Goal: Contribute content: Contribute content

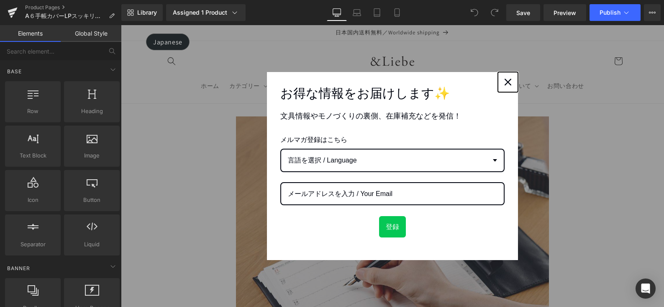
click at [505, 87] on div "Close" at bounding box center [508, 81] width 13 height 13
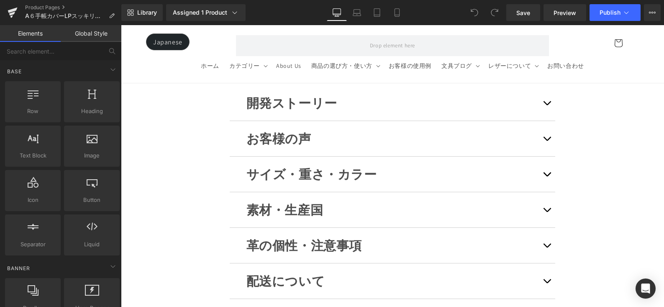
scroll to position [8210, 0]
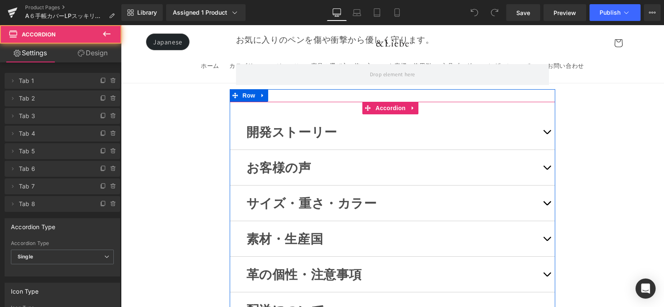
click at [539, 185] on button "button" at bounding box center [547, 202] width 17 height 35
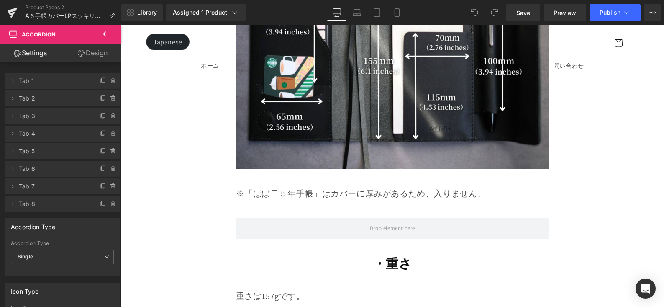
scroll to position [8849, 0]
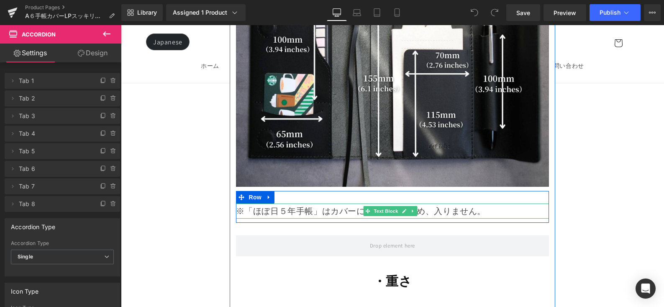
click at [430, 203] on p "※「ほぼ日５年手帳」はカバーに厚みがあるため、入りません。" at bounding box center [393, 210] width 314 height 15
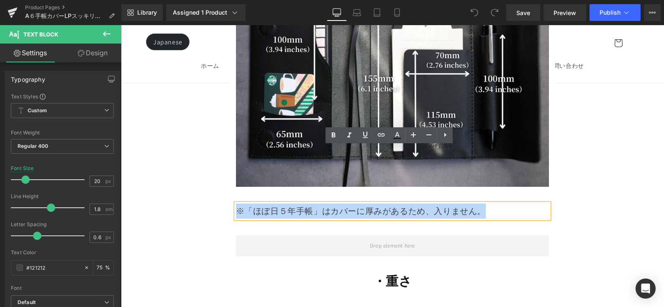
drag, startPoint x: 492, startPoint y: 157, endPoint x: 257, endPoint y: 148, distance: 235.9
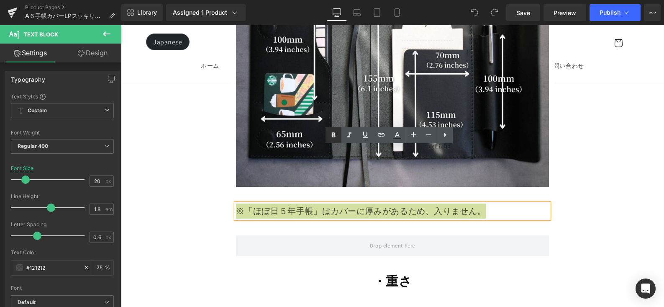
click at [332, 130] on icon at bounding box center [334, 135] width 10 height 10
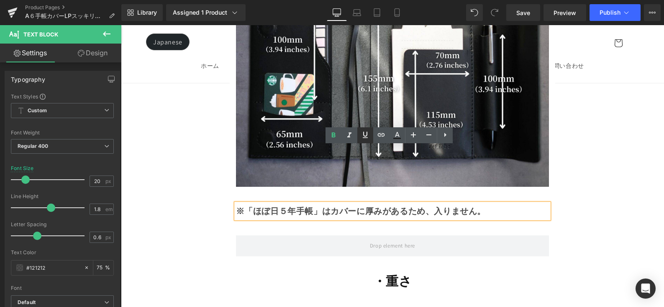
click at [363, 134] on icon at bounding box center [365, 135] width 5 height 6
click at [370, 134] on icon at bounding box center [365, 135] width 10 height 10
drag, startPoint x: 452, startPoint y: 155, endPoint x: 234, endPoint y: 156, distance: 218.1
click at [236, 203] on p "※「ほぼ日５年手帳」はカバーに厚みがあるため、入りません。" at bounding box center [393, 210] width 314 height 15
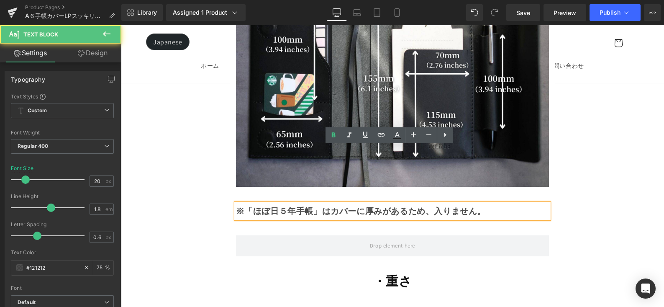
click at [304, 206] on strong "※「ほぼ日５年手帳」はカバーに厚みがあるため、入りません。" at bounding box center [361, 211] width 250 height 11
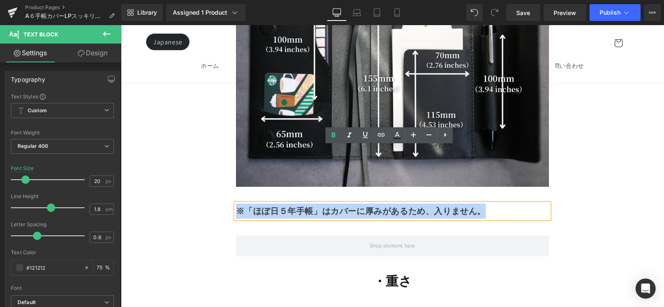
drag, startPoint x: 236, startPoint y: 154, endPoint x: 485, endPoint y: 157, distance: 249.1
click at [485, 203] on p "※「ほぼ日５年手帳」はカバーに厚みがあるため、入りません。" at bounding box center [393, 210] width 314 height 15
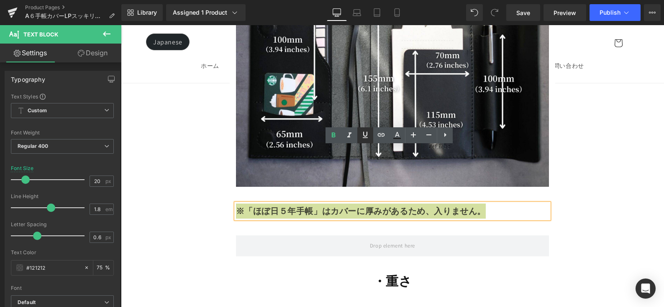
click at [367, 135] on icon at bounding box center [365, 135] width 5 height 6
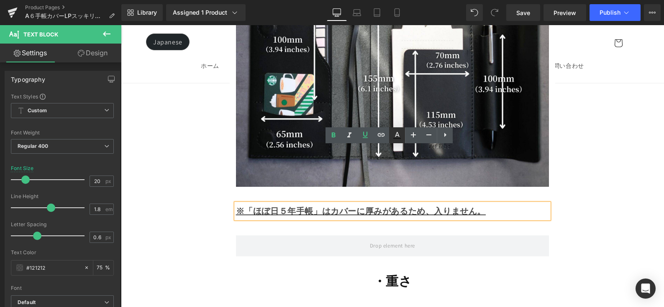
click at [395, 134] on icon at bounding box center [397, 135] width 10 height 10
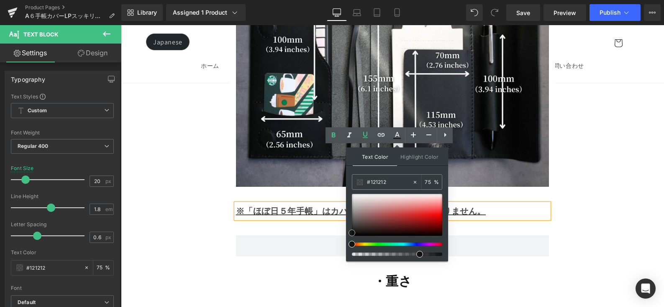
click at [432, 213] on div at bounding box center [397, 215] width 90 height 42
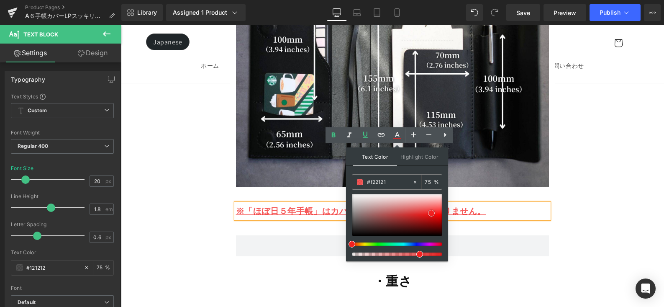
click at [431, 220] on div at bounding box center [397, 215] width 90 height 42
click at [431, 214] on div at bounding box center [397, 215] width 90 height 42
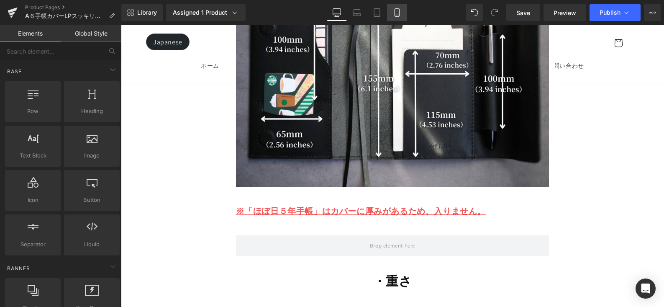
drag, startPoint x: 400, startPoint y: 15, endPoint x: 154, endPoint y: 51, distance: 249.1
click at [400, 15] on icon at bounding box center [397, 12] width 8 height 8
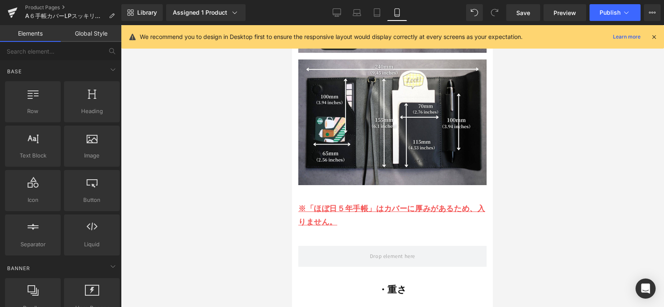
scroll to position [7134, 0]
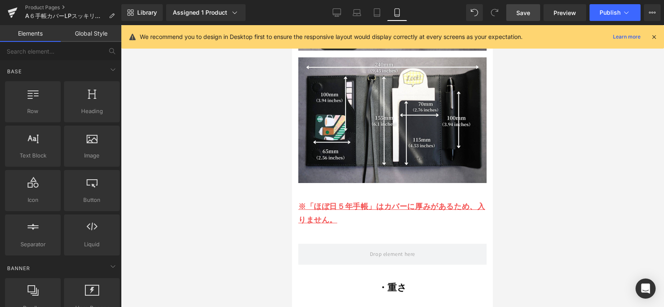
click at [518, 13] on span "Save" at bounding box center [524, 12] width 14 height 9
click at [596, 14] on button "Publish" at bounding box center [615, 12] width 51 height 17
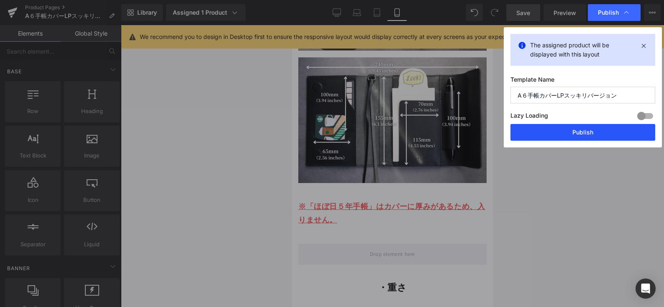
click at [601, 129] on button "Publish" at bounding box center [583, 132] width 145 height 17
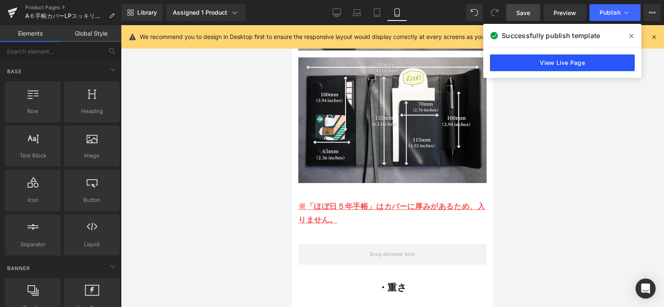
click at [600, 59] on link "View Live Page" at bounding box center [562, 62] width 145 height 17
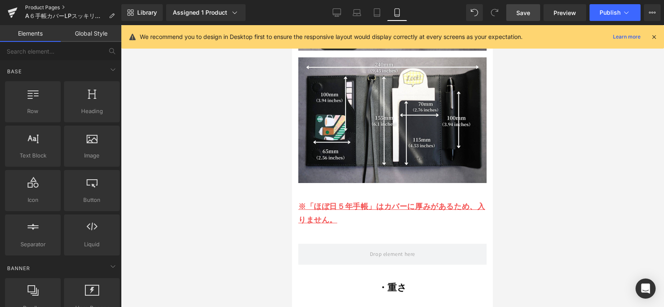
click at [49, 6] on link "Product Pages" at bounding box center [73, 7] width 96 height 7
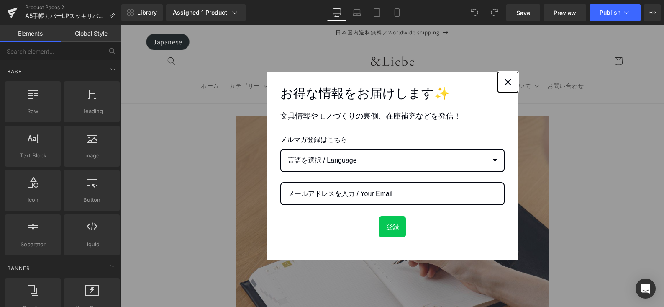
click at [506, 80] on icon "close icon" at bounding box center [508, 82] width 7 height 7
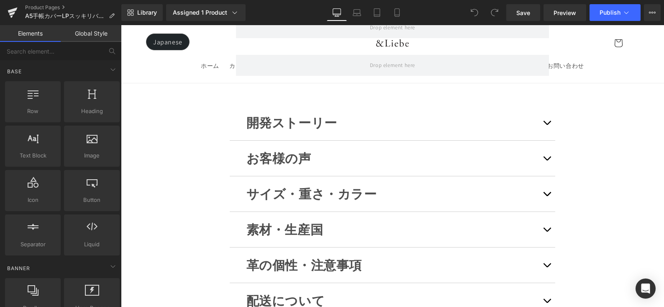
scroll to position [9039, 0]
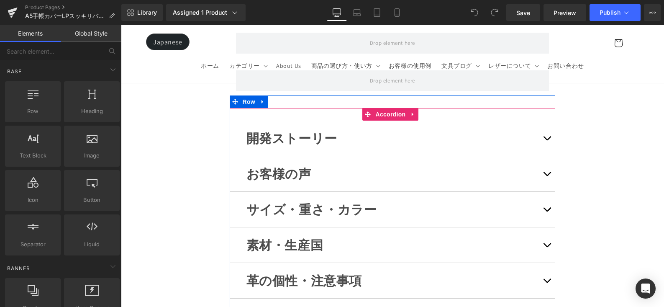
click at [545, 192] on button "button" at bounding box center [547, 209] width 17 height 35
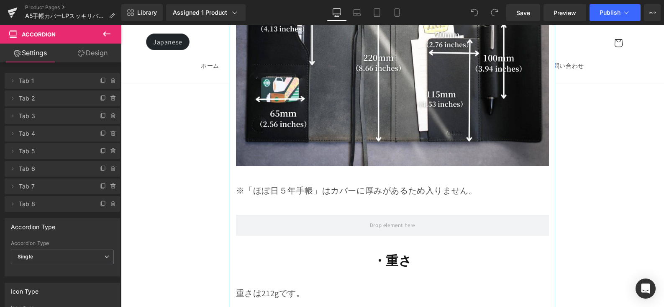
scroll to position [9700, 0]
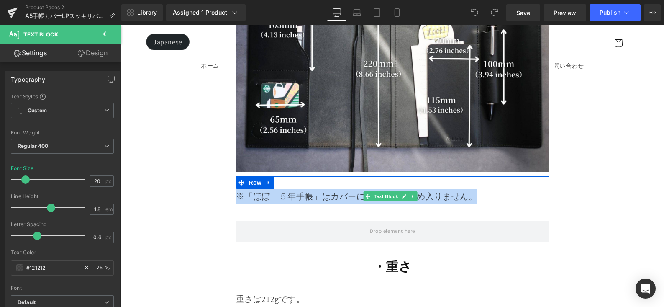
drag, startPoint x: 488, startPoint y: 131, endPoint x: 237, endPoint y: 128, distance: 250.8
click at [237, 189] on p "※「ほぼ日５年手帳」はカバーに厚みがあるため入りません。" at bounding box center [393, 196] width 314 height 15
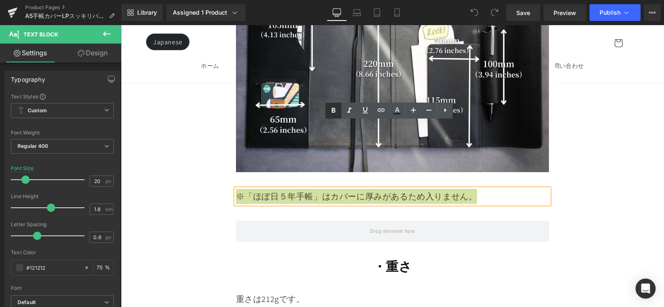
click at [329, 114] on icon at bounding box center [334, 111] width 10 height 10
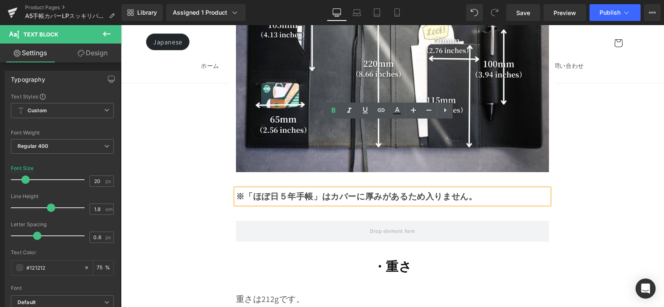
click at [477, 189] on p "※「ほぼ日５年手帳」はカバーに厚みがあるため入りません。" at bounding box center [393, 196] width 314 height 15
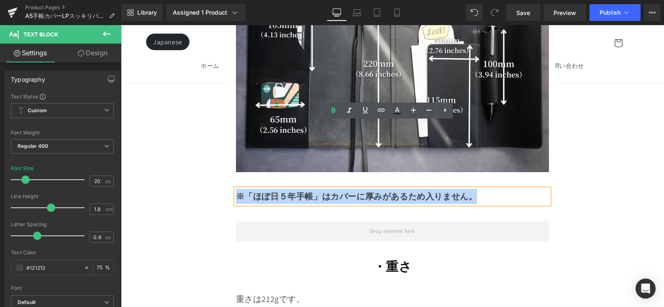
drag, startPoint x: 479, startPoint y: 130, endPoint x: 237, endPoint y: 132, distance: 242.4
click at [237, 189] on p "※「ほぼ日５年手帳」はカバーに厚みがあるため入りません。" at bounding box center [393, 196] width 314 height 15
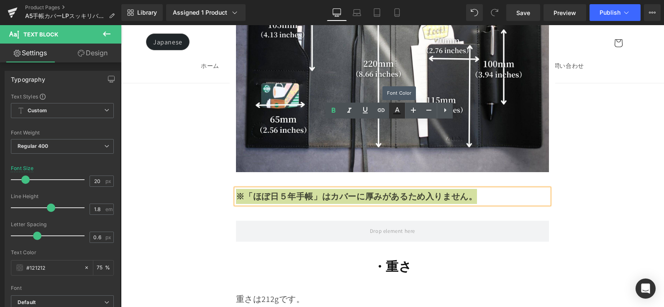
drag, startPoint x: 399, startPoint y: 108, endPoint x: 282, endPoint y: 94, distance: 118.0
click at [399, 108] on icon at bounding box center [397, 111] width 10 height 10
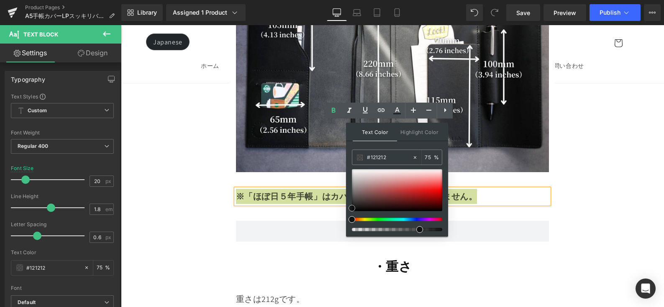
click at [428, 190] on div at bounding box center [397, 190] width 90 height 42
click at [433, 194] on div at bounding box center [397, 190] width 90 height 42
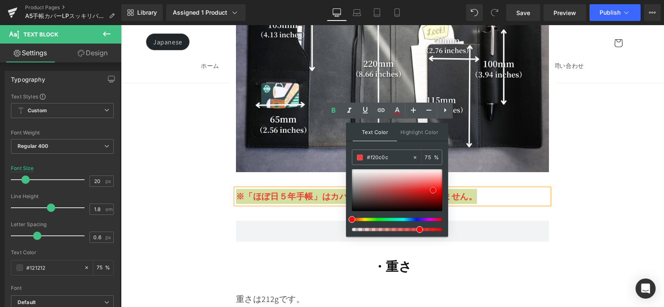
click at [433, 190] on div at bounding box center [397, 190] width 90 height 42
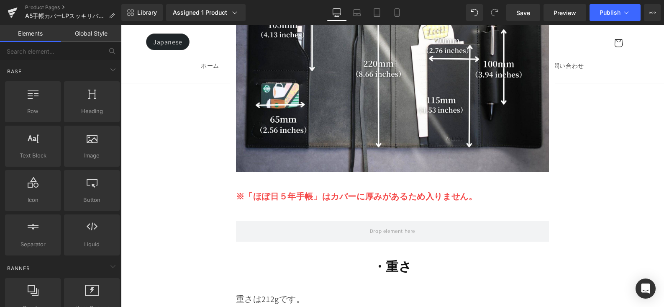
click at [121, 25] on div at bounding box center [121, 25] width 0 height 0
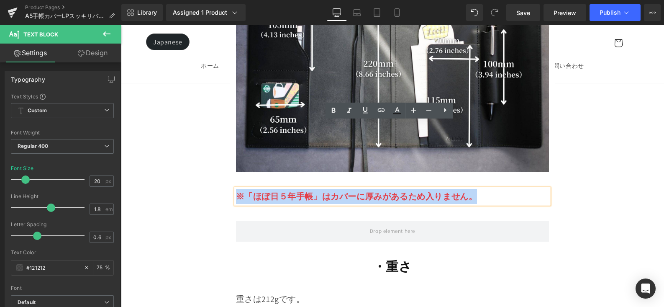
drag, startPoint x: 465, startPoint y: 130, endPoint x: 237, endPoint y: 130, distance: 227.8
click at [237, 189] on p "※「ほぼ日５年手帳」はカバーに厚みがあるため入りません。" at bounding box center [393, 196] width 314 height 15
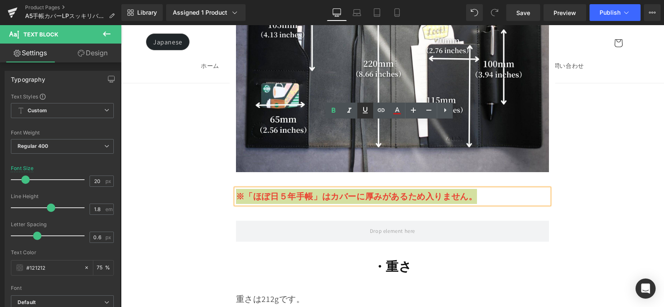
click at [369, 112] on icon at bounding box center [365, 110] width 10 height 10
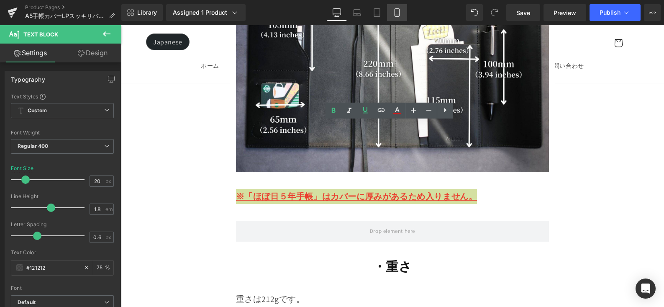
click at [398, 10] on icon at bounding box center [397, 12] width 8 height 8
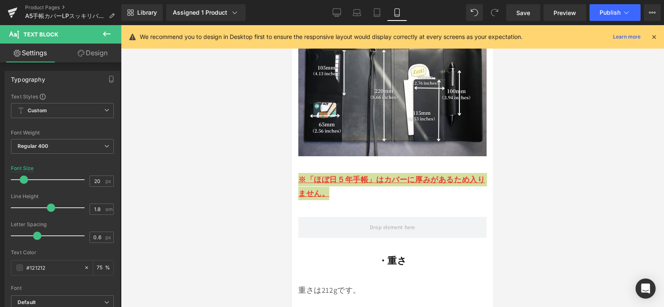
click at [591, 105] on div at bounding box center [392, 166] width 543 height 282
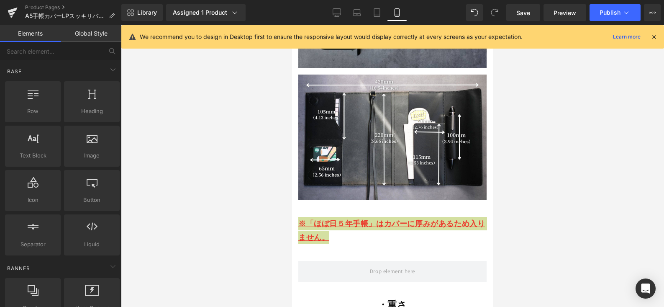
scroll to position [7630, 0]
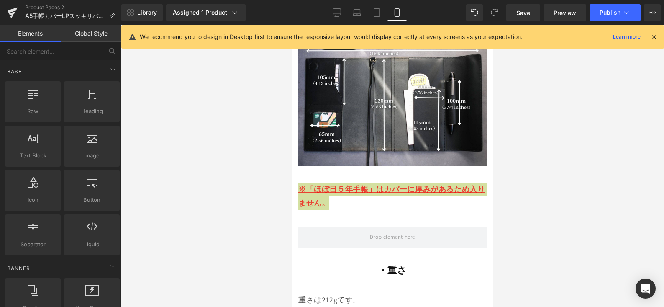
click at [527, 127] on div at bounding box center [392, 166] width 543 height 282
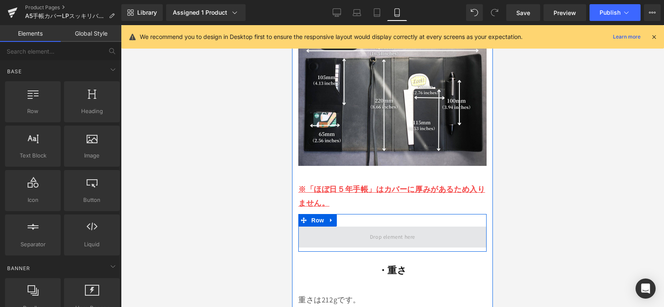
click at [449, 227] on span at bounding box center [393, 237] width 188 height 21
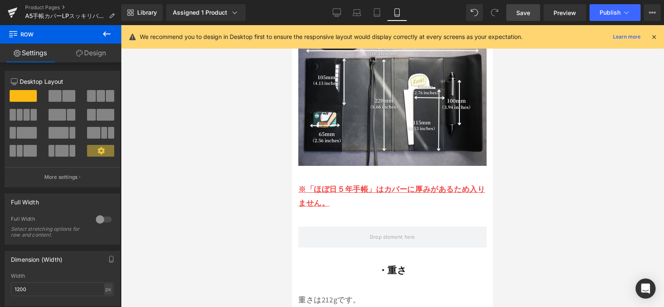
click at [521, 12] on span "Save" at bounding box center [524, 12] width 14 height 9
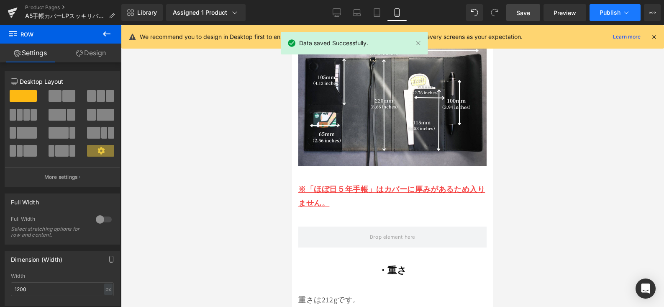
click at [615, 11] on span "Publish" at bounding box center [610, 12] width 21 height 7
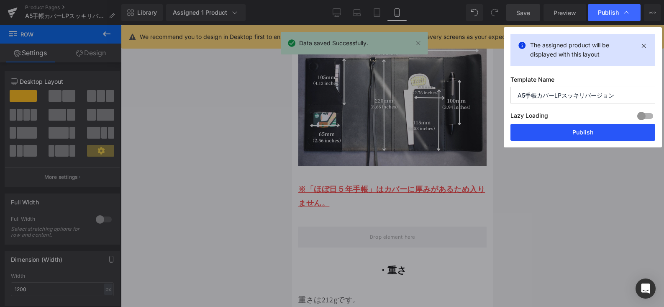
click at [591, 133] on button "Publish" at bounding box center [583, 132] width 145 height 17
